Goal: Task Accomplishment & Management: Manage account settings

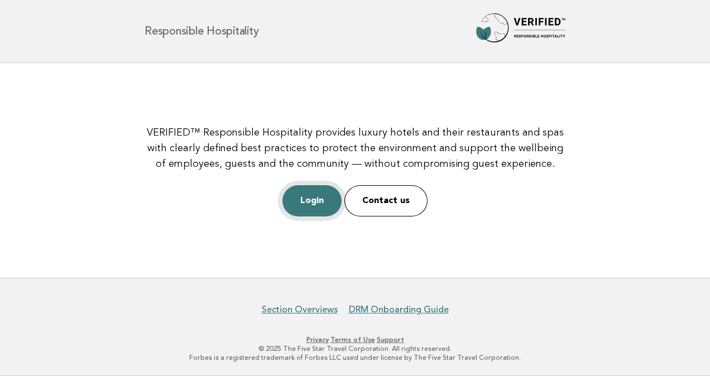
click at [321, 207] on link "Login" at bounding box center [312, 200] width 59 height 31
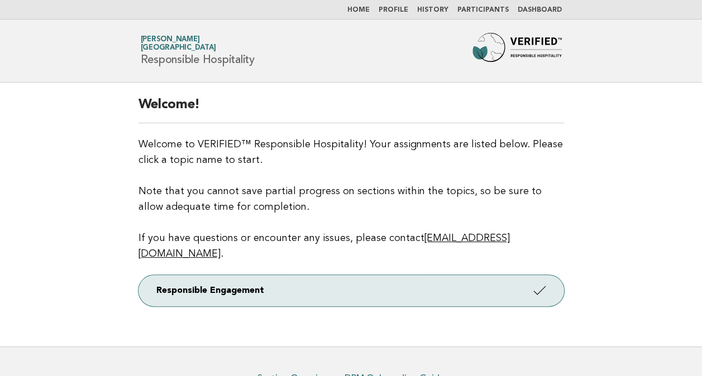
click at [527, 11] on link "Dashboard" at bounding box center [540, 10] width 44 height 7
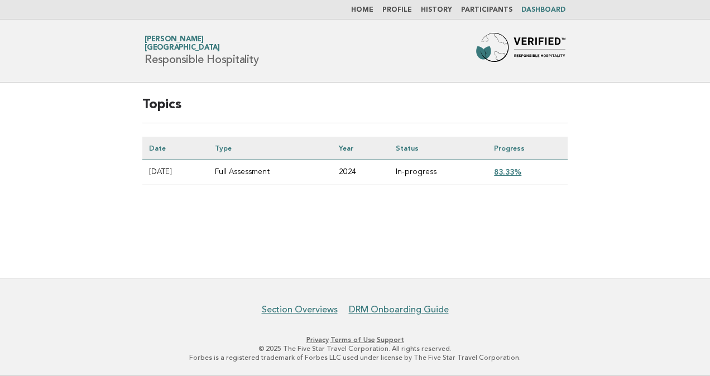
click at [497, 6] on li "Participants" at bounding box center [486, 10] width 51 height 9
click at [496, 10] on link "Participants" at bounding box center [486, 10] width 51 height 7
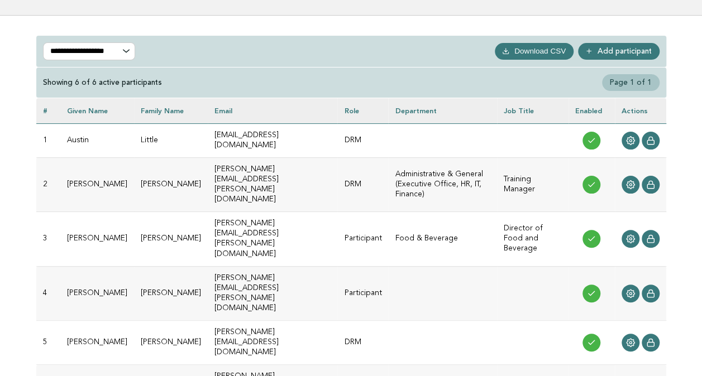
scroll to position [112, 0]
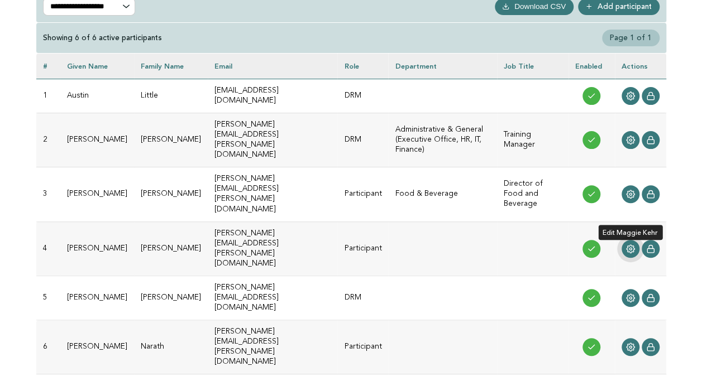
click at [631, 248] on circle at bounding box center [630, 249] width 2 height 2
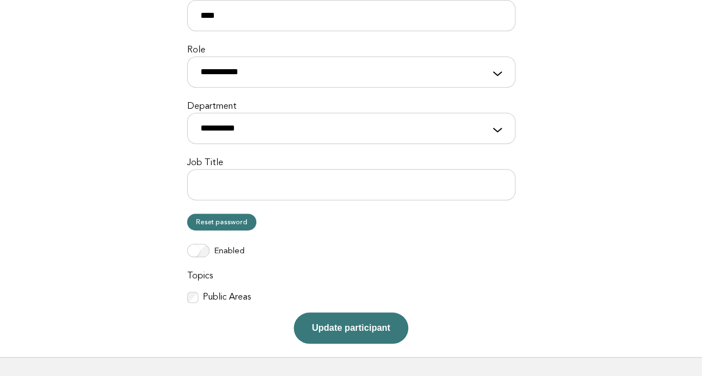
scroll to position [168, 0]
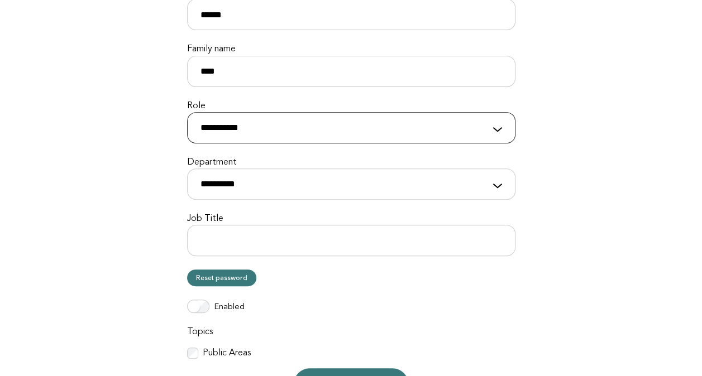
click at [308, 133] on select "**********" at bounding box center [351, 127] width 328 height 31
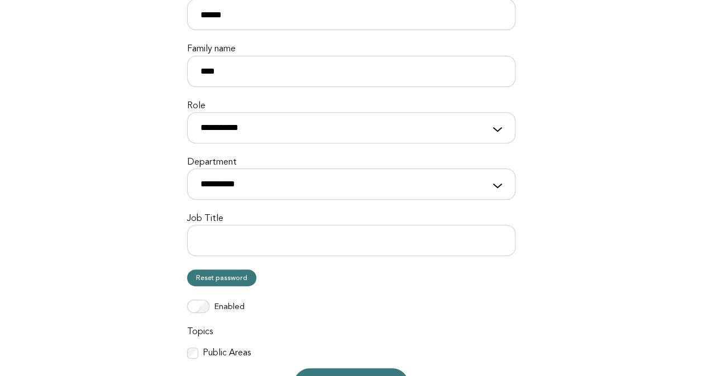
click at [169, 137] on main "**********" at bounding box center [351, 164] width 702 height 498
click at [231, 184] on select "**********" at bounding box center [351, 184] width 328 height 31
select select "**********"
click at [187, 169] on select "**********" at bounding box center [351, 184] width 328 height 31
click at [113, 126] on main "**********" at bounding box center [351, 164] width 702 height 498
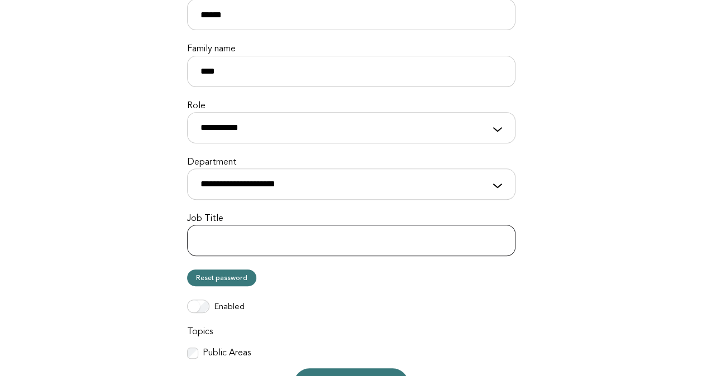
click at [243, 243] on input "Job Title" at bounding box center [351, 240] width 328 height 31
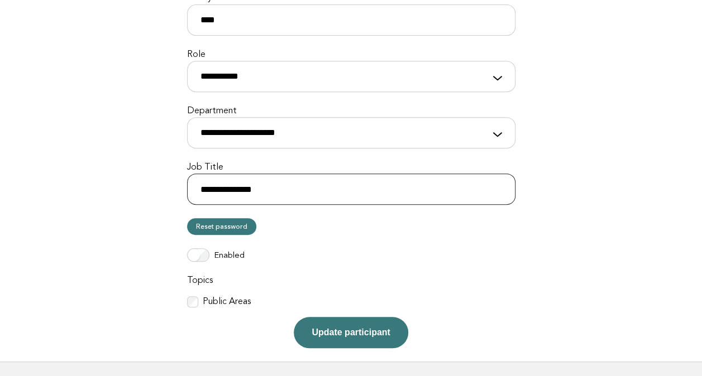
scroll to position [279, 0]
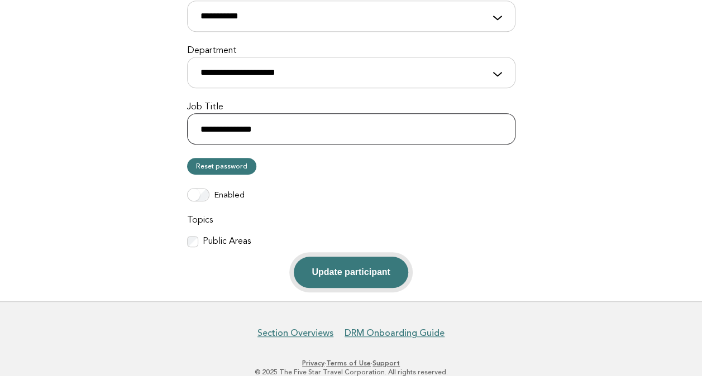
type input "**********"
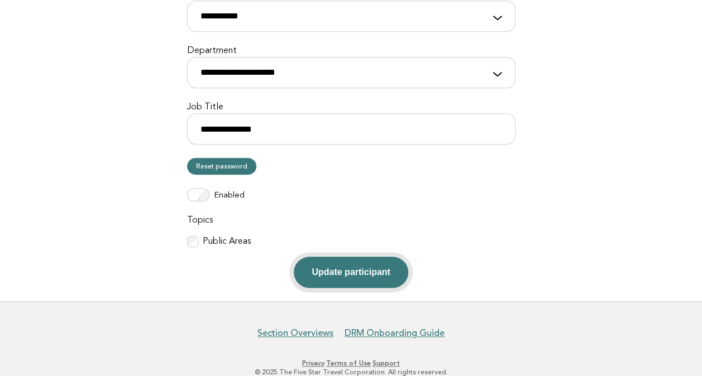
click at [326, 268] on button "Update participant" at bounding box center [351, 272] width 114 height 31
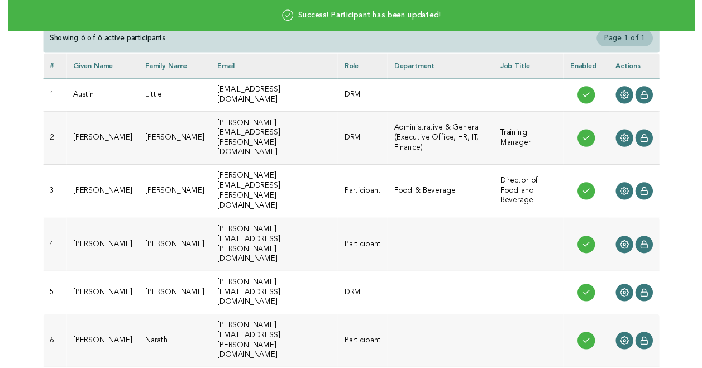
scroll to position [184, 0]
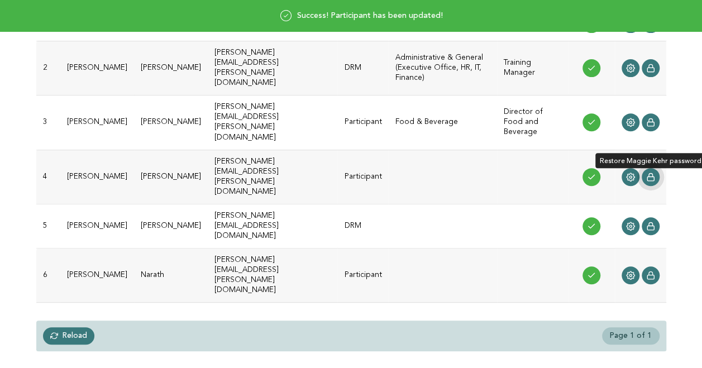
click at [651, 173] on icon at bounding box center [650, 174] width 4 height 3
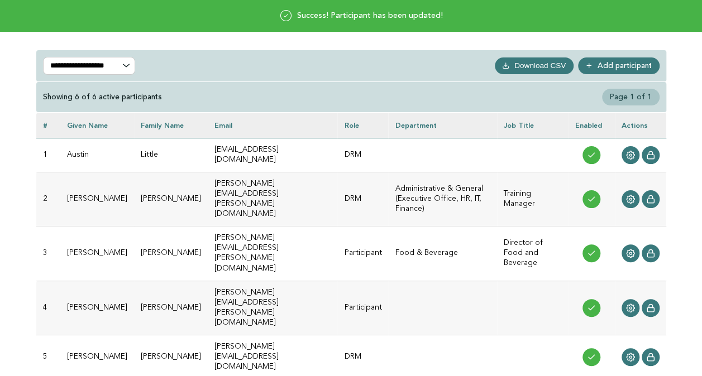
scroll to position [168, 0]
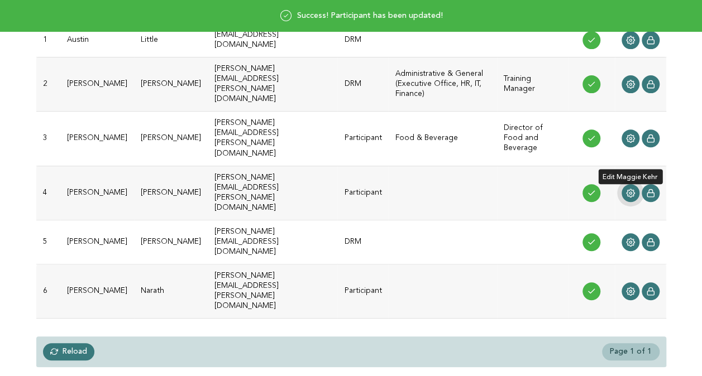
click at [629, 189] on icon at bounding box center [630, 193] width 9 height 9
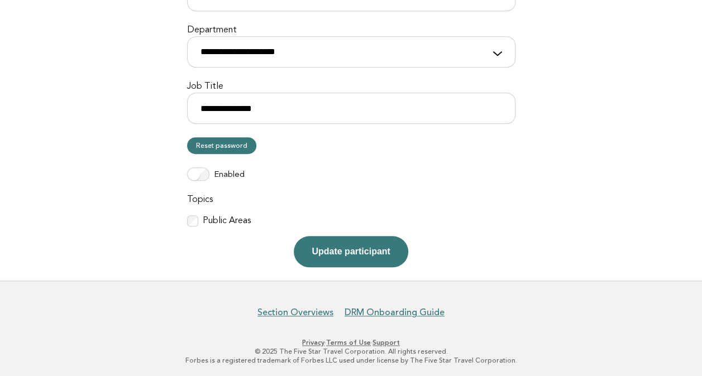
scroll to position [300, 0]
click at [220, 141] on link "Reset password" at bounding box center [221, 145] width 69 height 17
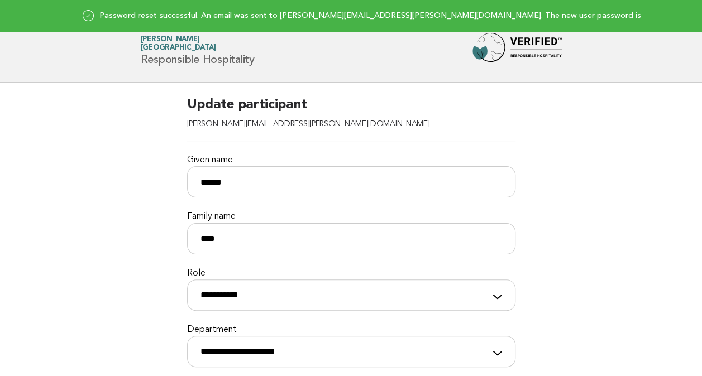
click at [564, 16] on div "Password reset successful. An email was sent to [PERSON_NAME][EMAIL_ADDRESS][PE…" at bounding box center [351, 15] width 702 height 31
drag, startPoint x: 548, startPoint y: 13, endPoint x: 459, endPoint y: 15, distance: 88.8
click at [459, 15] on div "Password reset successful. An email was sent to [PERSON_NAME][EMAIL_ADDRESS][PE…" at bounding box center [351, 15] width 702 height 31
drag, startPoint x: 459, startPoint y: 15, endPoint x: 521, endPoint y: 15, distance: 62.0
click at [520, 15] on div "Password reset successful. An email was sent to [PERSON_NAME][EMAIL_ADDRESS][PE…" at bounding box center [351, 15] width 702 height 31
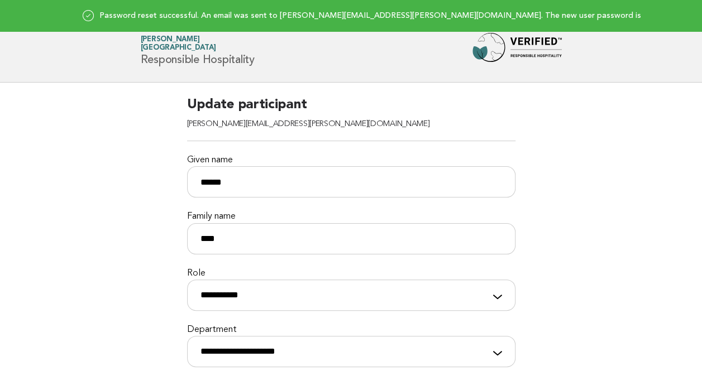
click at [556, 15] on div "Password reset successful. An email was sent to [PERSON_NAME][EMAIL_ADDRESS][PE…" at bounding box center [351, 15] width 702 height 31
click at [553, 15] on div "Password reset successful. An email was sent to [PERSON_NAME][EMAIL_ADDRESS][PE…" at bounding box center [351, 15] width 702 height 31
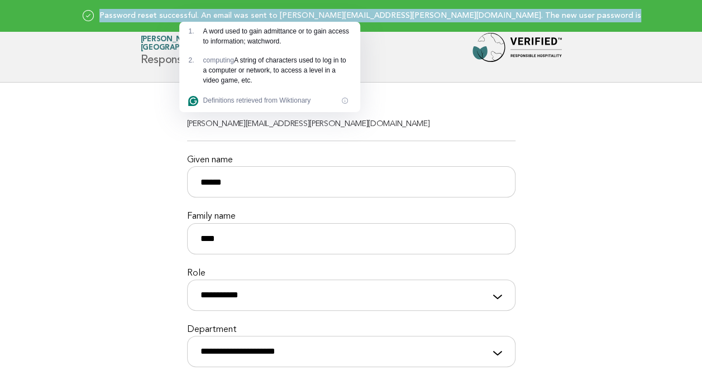
click at [553, 15] on div "Password reset successful. An email was sent to [PERSON_NAME][EMAIL_ADDRESS][PE…" at bounding box center [351, 15] width 702 height 31
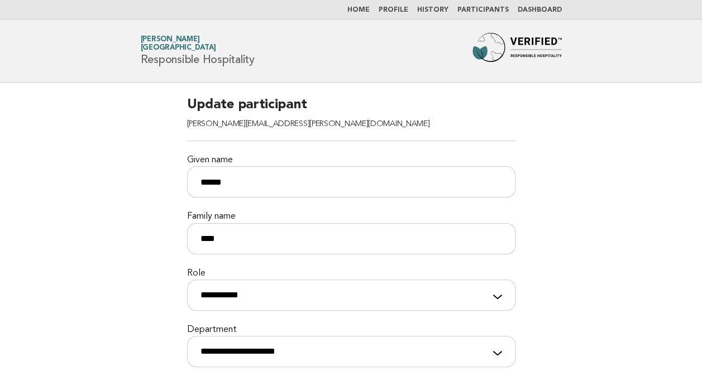
drag, startPoint x: 553, startPoint y: 15, endPoint x: 178, endPoint y: 35, distance: 375.8
click at [178, 35] on div "Forbes Travel Guide [PERSON_NAME] [GEOGRAPHIC_DATA] [GEOGRAPHIC_DATA] Responsib…" at bounding box center [351, 51] width 452 height 36
click at [470, 9] on link "Participants" at bounding box center [482, 10] width 51 height 7
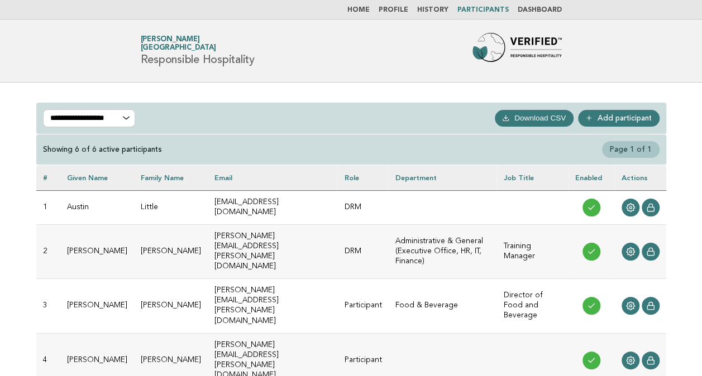
scroll to position [184, 0]
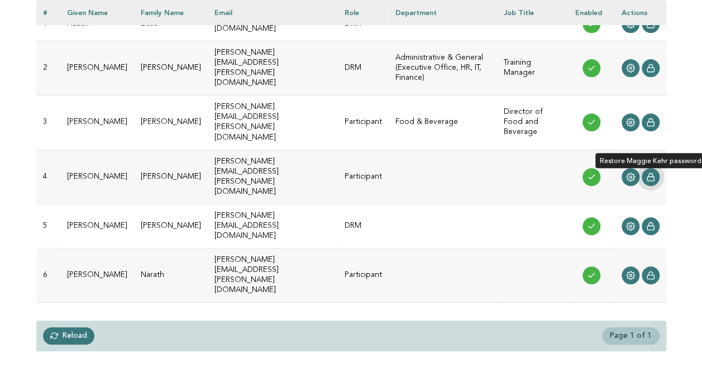
click at [654, 173] on icon at bounding box center [650, 177] width 9 height 9
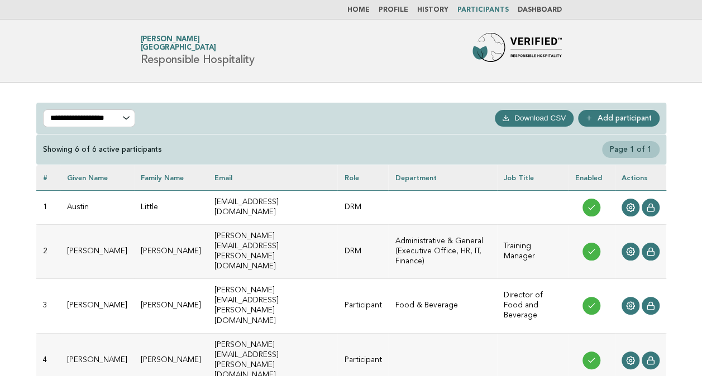
click at [85, 58] on header "Forbes Travel Guide [PERSON_NAME] [GEOGRAPHIC_DATA] [GEOGRAPHIC_DATA] Responsib…" at bounding box center [351, 51] width 702 height 63
